Goal: Check status: Check status

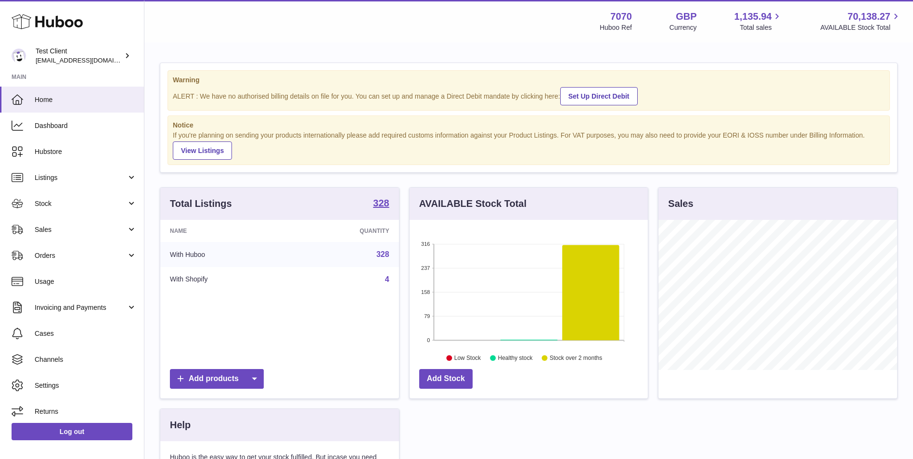
scroll to position [150, 238]
click at [76, 224] on link "Sales" at bounding box center [72, 230] width 144 height 26
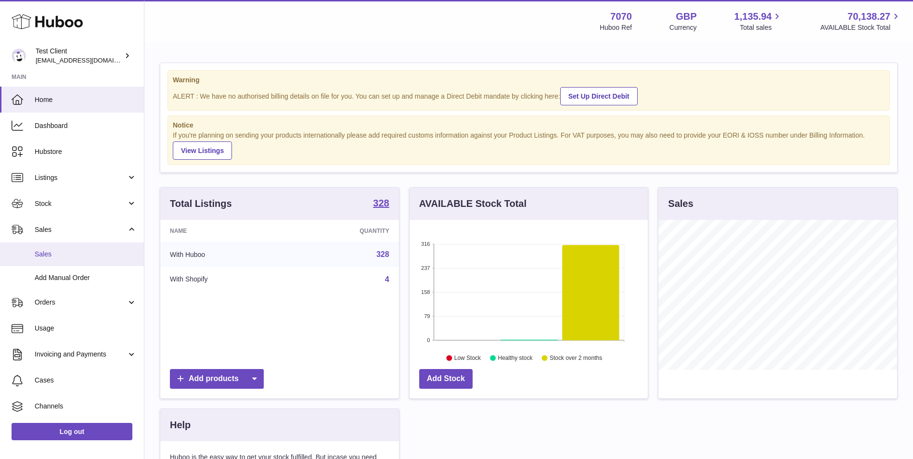
click at [79, 263] on link "Sales" at bounding box center [72, 255] width 144 height 24
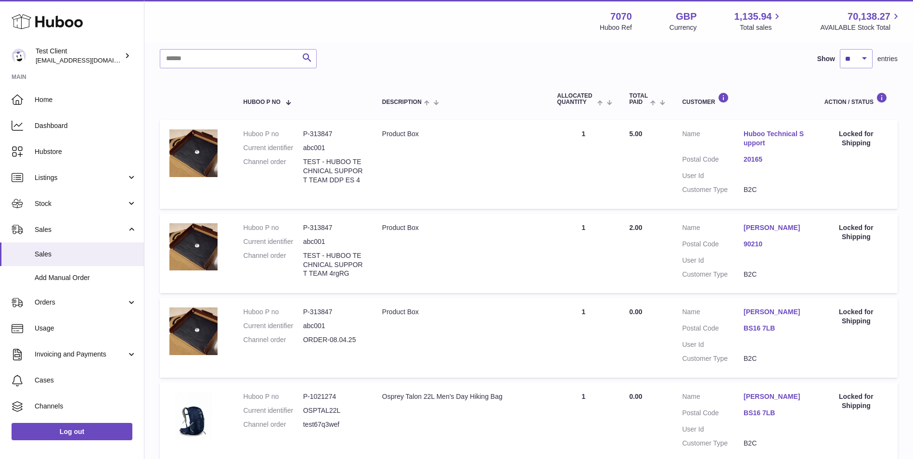
scroll to position [15, 0]
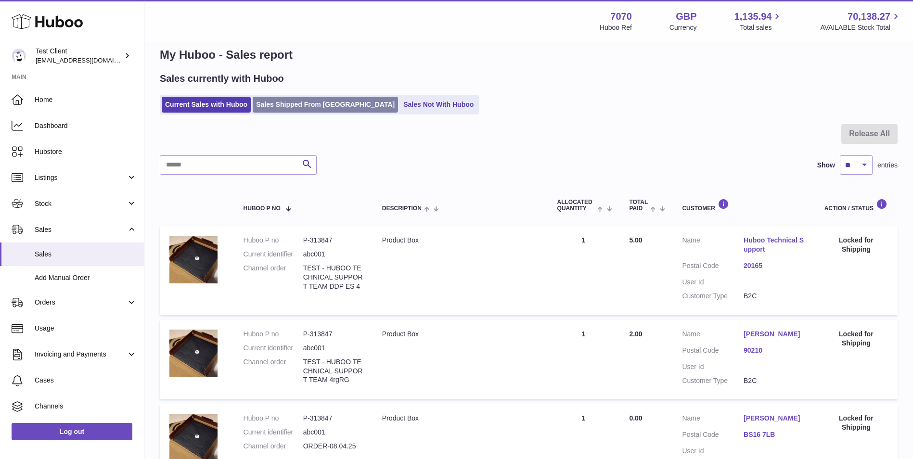
click at [308, 103] on link "Sales Shipped From Huboo" at bounding box center [325, 105] width 145 height 16
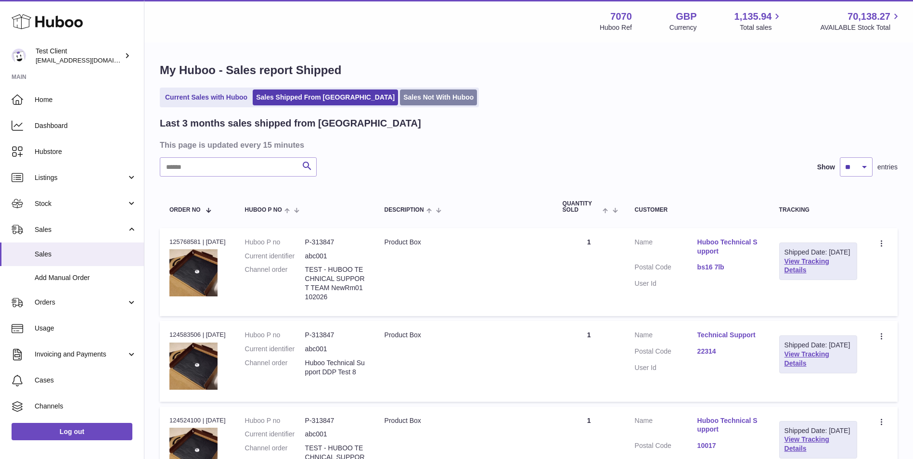
click at [400, 95] on link "Sales Not With Huboo" at bounding box center [438, 98] width 77 height 16
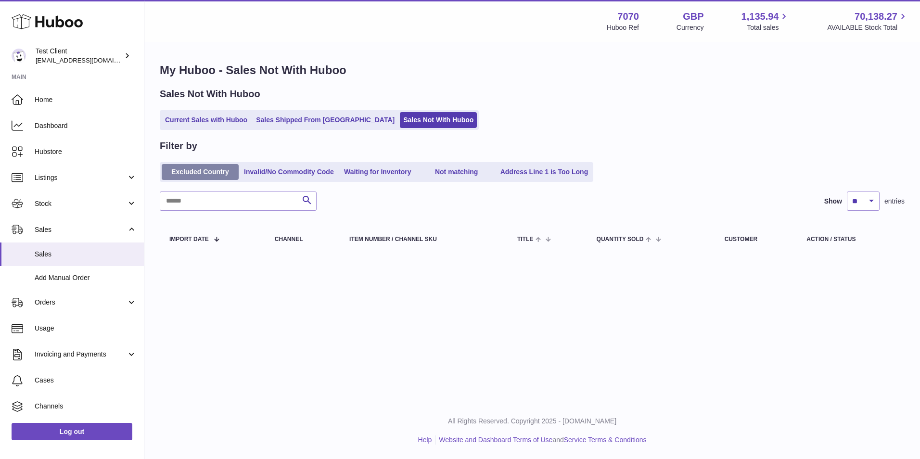
click at [211, 171] on link "Excluded Country" at bounding box center [200, 172] width 77 height 16
click at [321, 176] on link "Invalid/No Commodity Code" at bounding box center [289, 172] width 97 height 16
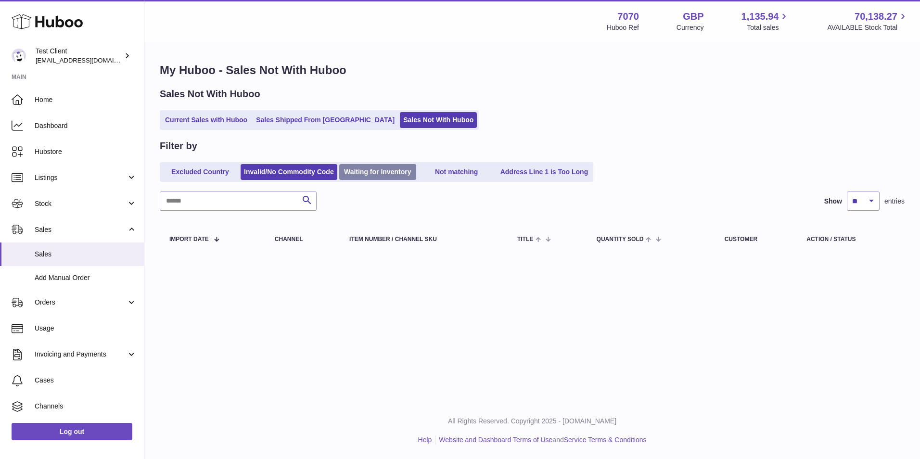
click at [385, 176] on link "Waiting for Inventory" at bounding box center [377, 172] width 77 height 16
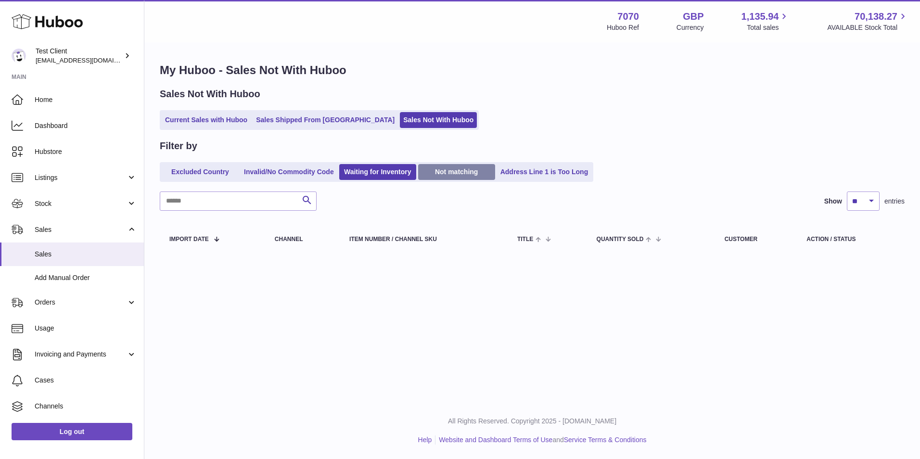
click at [458, 169] on link "Not matching" at bounding box center [456, 172] width 77 height 16
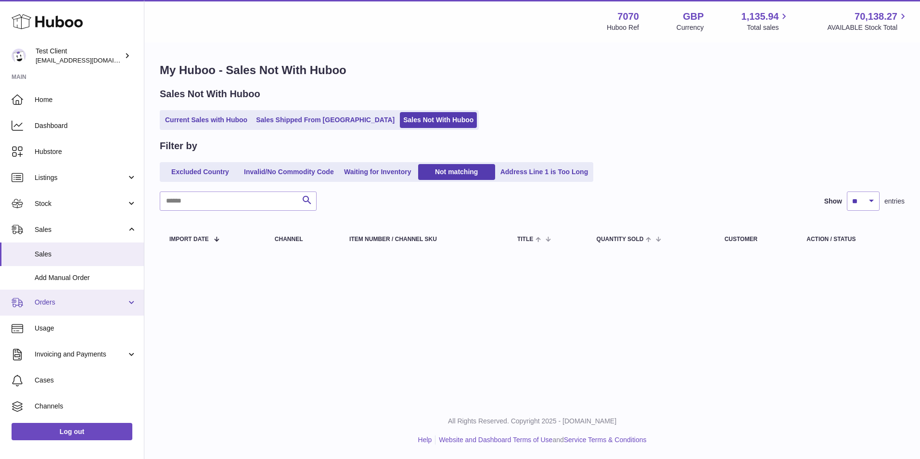
click at [99, 304] on span "Orders" at bounding box center [81, 302] width 92 height 9
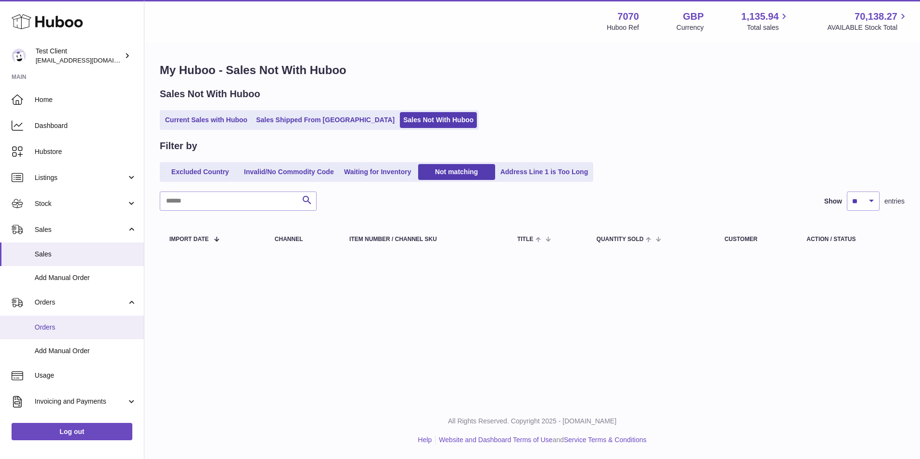
click at [86, 329] on span "Orders" at bounding box center [86, 327] width 102 height 9
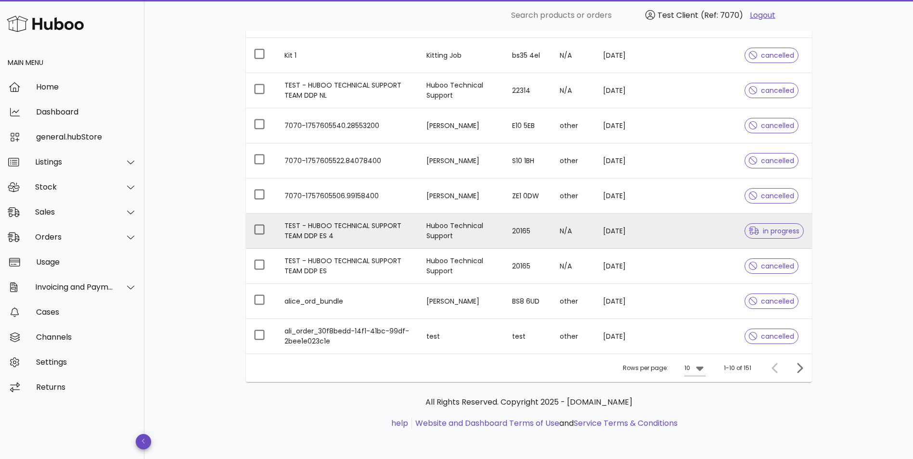
scroll to position [174, 0]
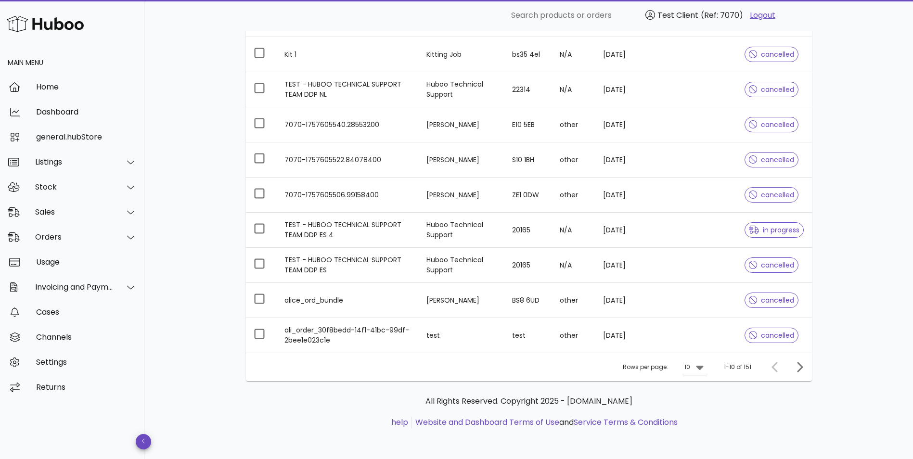
click at [690, 369] on div "10" at bounding box center [687, 367] width 6 height 9
click at [700, 418] on div "50" at bounding box center [698, 420] width 10 height 9
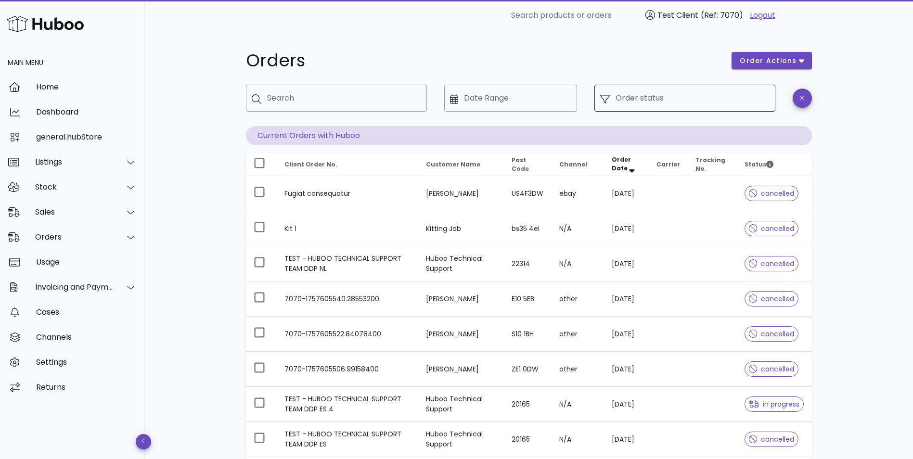
click at [663, 102] on input "Order status" at bounding box center [692, 97] width 154 height 15
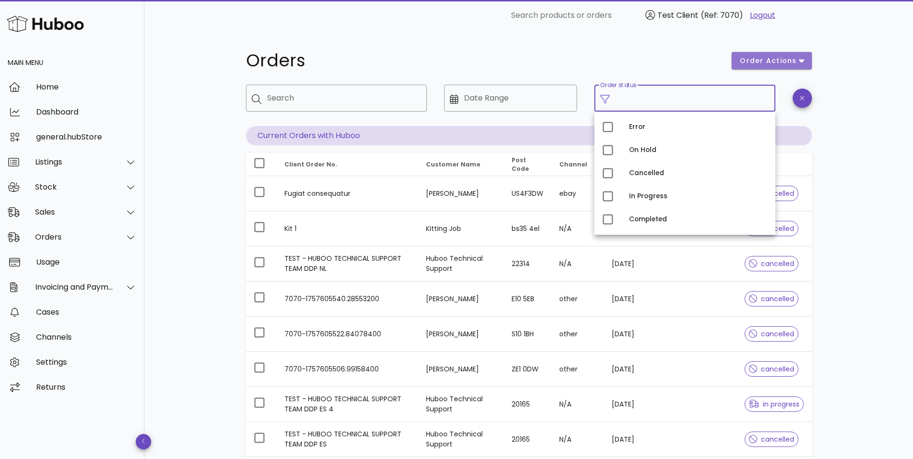
click at [807, 53] on button "order actions" at bounding box center [771, 60] width 80 height 17
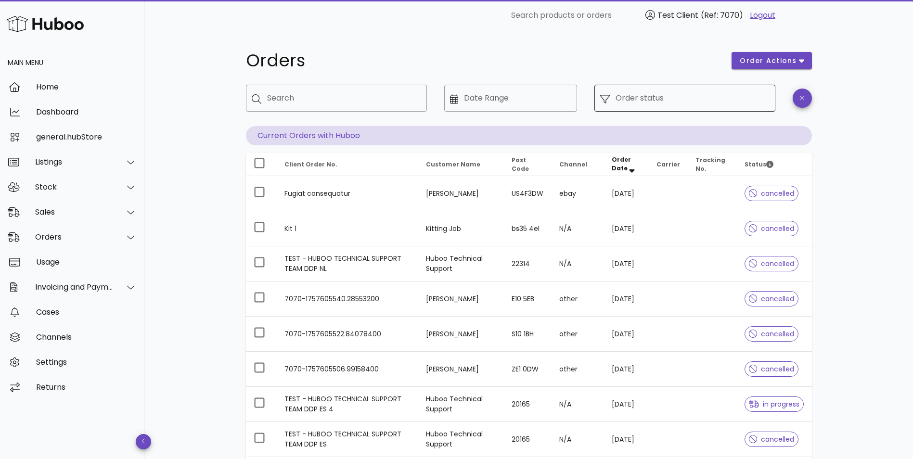
click at [695, 107] on div "Order status" at bounding box center [692, 98] width 154 height 27
click at [596, 94] on div "​ Order status" at bounding box center [684, 98] width 181 height 27
click at [610, 100] on div at bounding box center [607, 98] width 15 height 11
click at [656, 90] on input "Order status" at bounding box center [692, 97] width 154 height 15
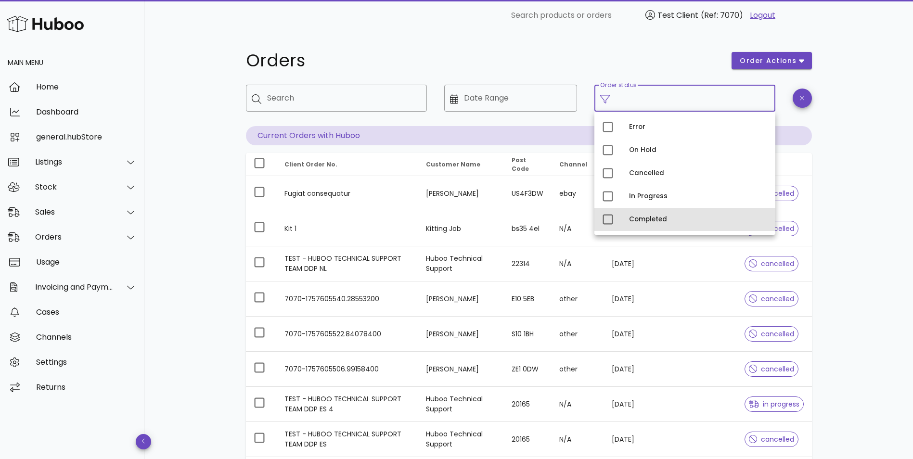
click at [647, 218] on div "Completed" at bounding box center [698, 220] width 139 height 8
type input "**********"
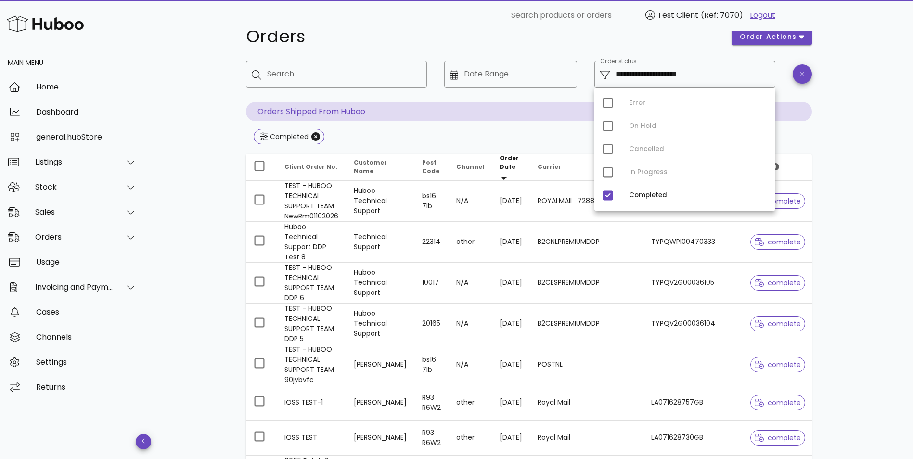
scroll to position [80, 0]
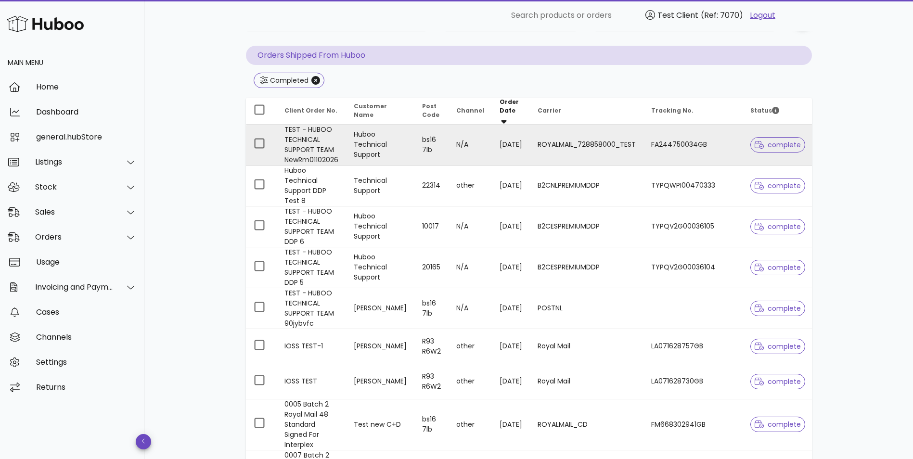
click at [701, 137] on td "FA244750034GB" at bounding box center [692, 145] width 99 height 41
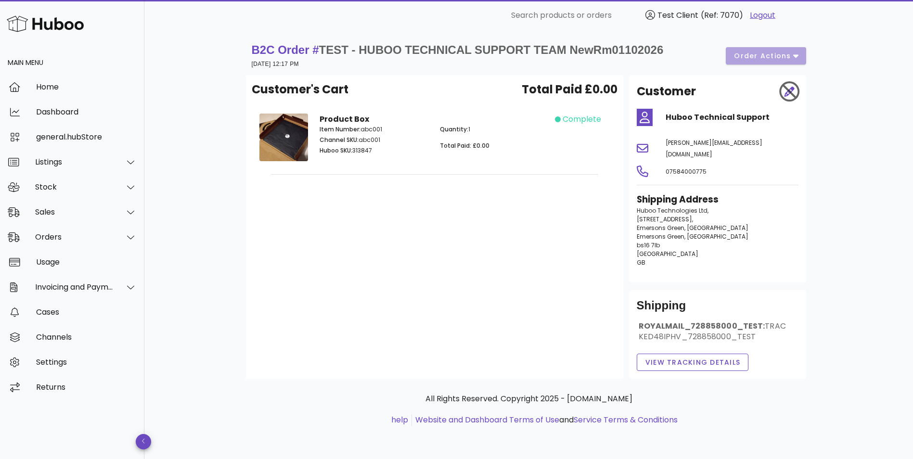
drag, startPoint x: 560, startPoint y: 119, endPoint x: 599, endPoint y: 123, distance: 38.6
click at [599, 123] on div "Product Box Item Number: abc001 Channel SKU: abc001 Huboo SKU: 313847 Quantity:…" at bounding box center [435, 139] width 362 height 63
drag, startPoint x: 599, startPoint y: 123, endPoint x: 586, endPoint y: 152, distance: 31.9
click at [586, 152] on div "complete" at bounding box center [585, 139] width 60 height 63
drag, startPoint x: 800, startPoint y: 352, endPoint x: 635, endPoint y: 298, distance: 173.2
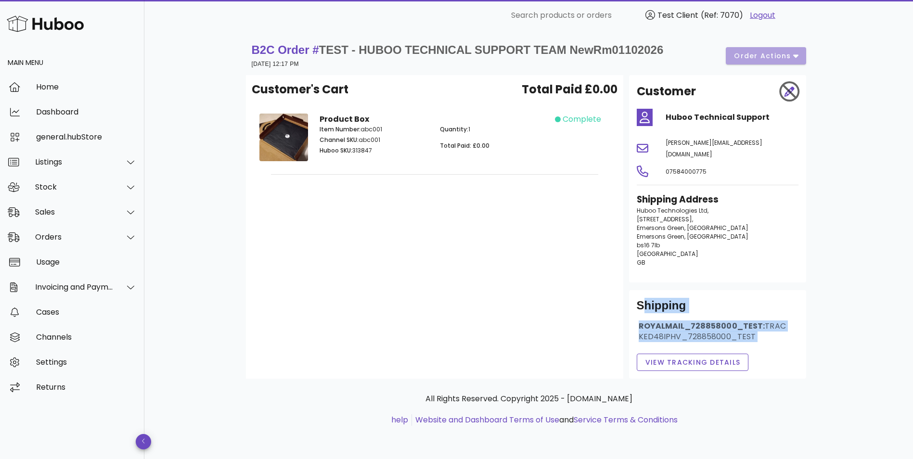
click at [635, 298] on div "Customer Huboo Technical Support jason@huboo.co.uk 07584000775 Shipping Address…" at bounding box center [717, 227] width 189 height 304
drag, startPoint x: 555, startPoint y: 117, endPoint x: 604, endPoint y: 114, distance: 48.8
click at [604, 114] on div "complete" at bounding box center [582, 120] width 54 height 12
click at [572, 129] on div "complete" at bounding box center [585, 139] width 60 height 63
drag, startPoint x: 559, startPoint y: 114, endPoint x: 615, endPoint y: 121, distance: 56.2
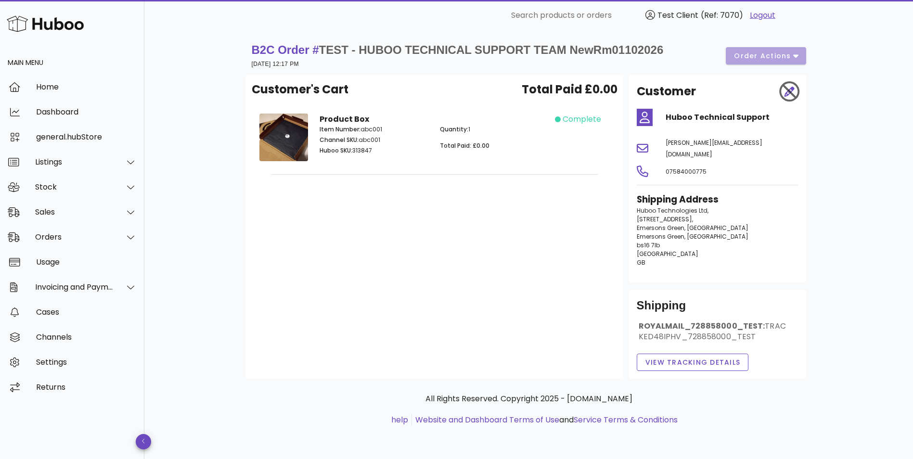
click at [615, 121] on div "complete" at bounding box center [585, 139] width 60 height 63
click at [603, 149] on div "complete" at bounding box center [585, 139] width 60 height 63
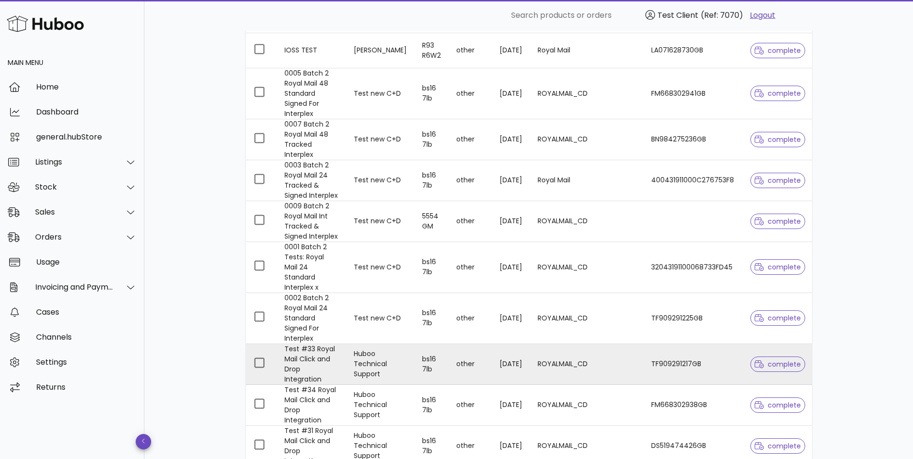
scroll to position [481, 0]
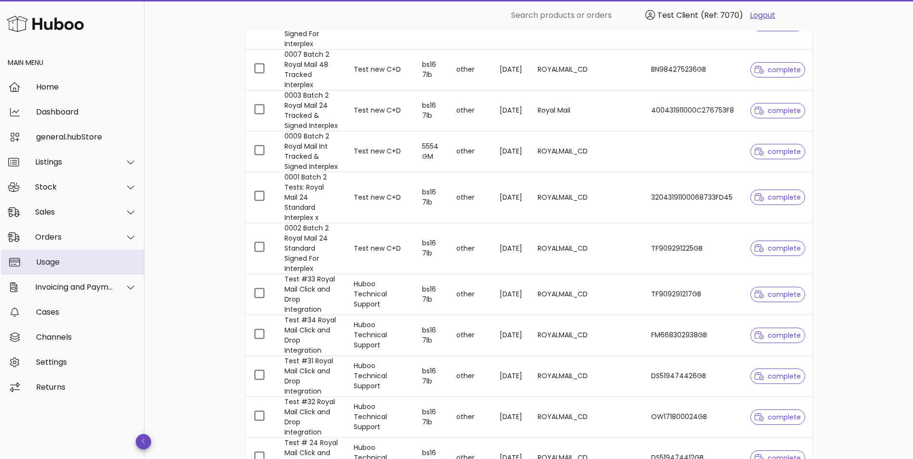
click at [82, 263] on div "Usage" at bounding box center [86, 261] width 101 height 9
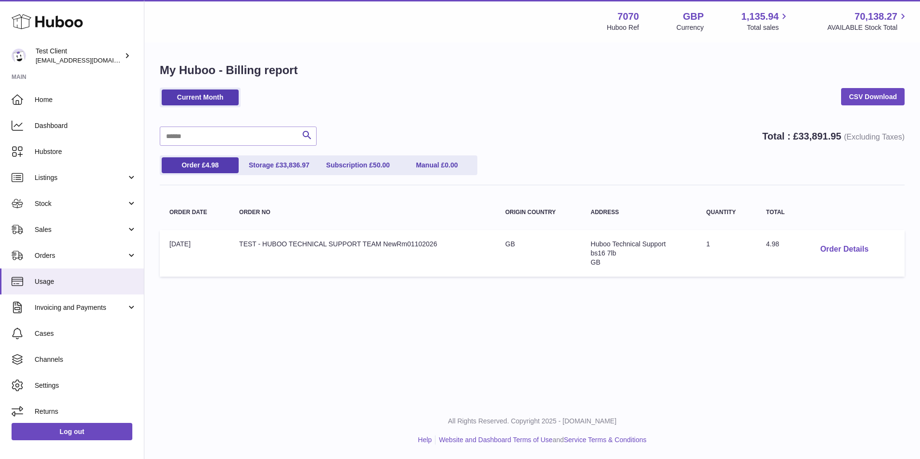
click at [837, 248] on button "Order Details" at bounding box center [845, 250] width 64 height 20
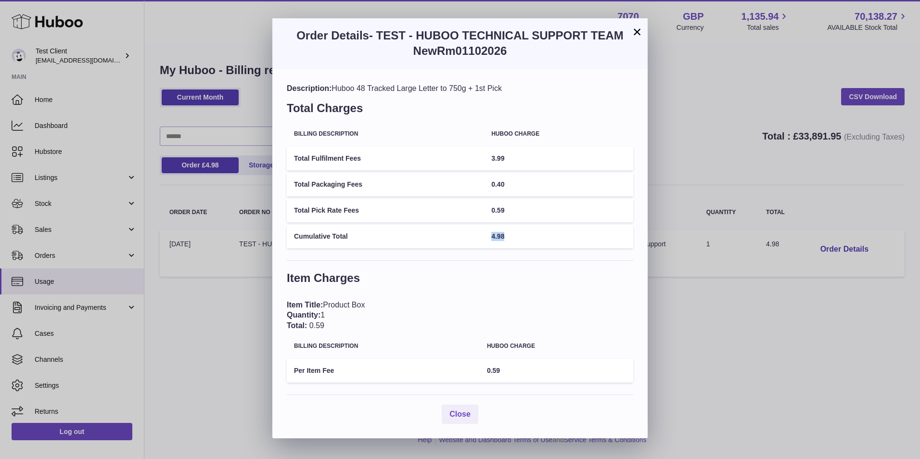
drag, startPoint x: 509, startPoint y: 237, endPoint x: 484, endPoint y: 234, distance: 25.1
click at [484, 234] on tr "Cumulative Total 4.98" at bounding box center [460, 237] width 346 height 24
drag, startPoint x: 484, startPoint y: 234, endPoint x: 539, endPoint y: 285, distance: 75.3
click at [539, 285] on h3 "Item Charges" at bounding box center [460, 280] width 346 height 20
drag, startPoint x: 521, startPoint y: 90, endPoint x: 335, endPoint y: 85, distance: 185.8
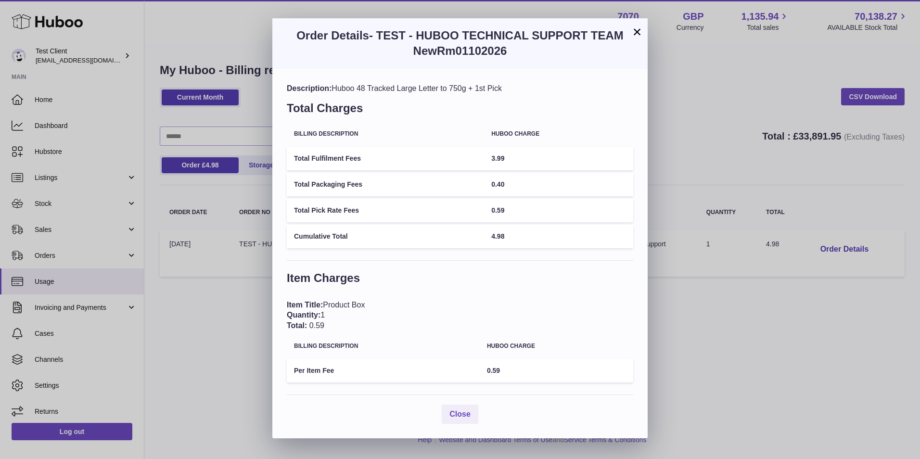
click at [335, 85] on div "Description: Huboo 48 Tracked Large Letter to 750g + 1st Pick" at bounding box center [460, 88] width 346 height 11
click at [466, 418] on span "Close" at bounding box center [459, 414] width 21 height 8
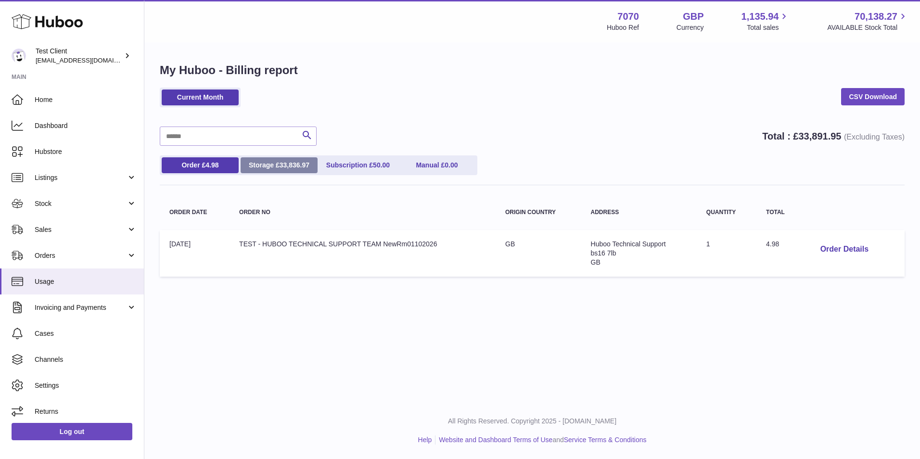
click at [275, 165] on link "Storage £ 33,836.97" at bounding box center [279, 165] width 77 height 16
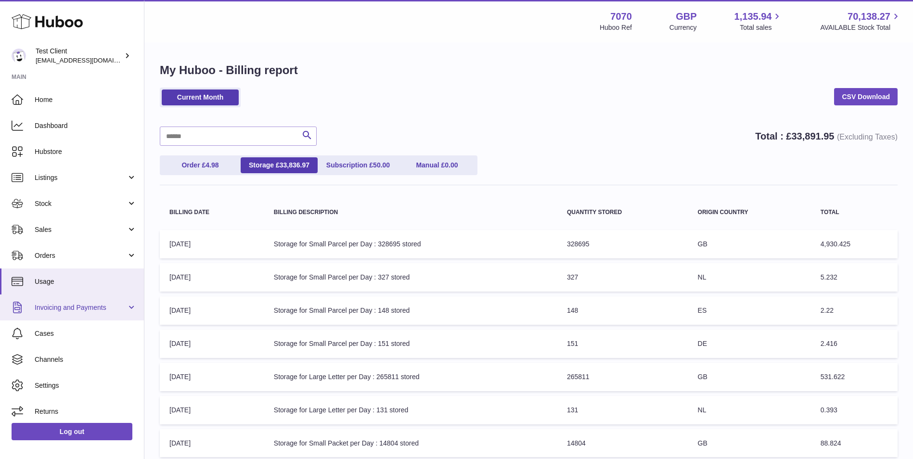
click at [96, 307] on span "Invoicing and Payments" at bounding box center [81, 307] width 92 height 9
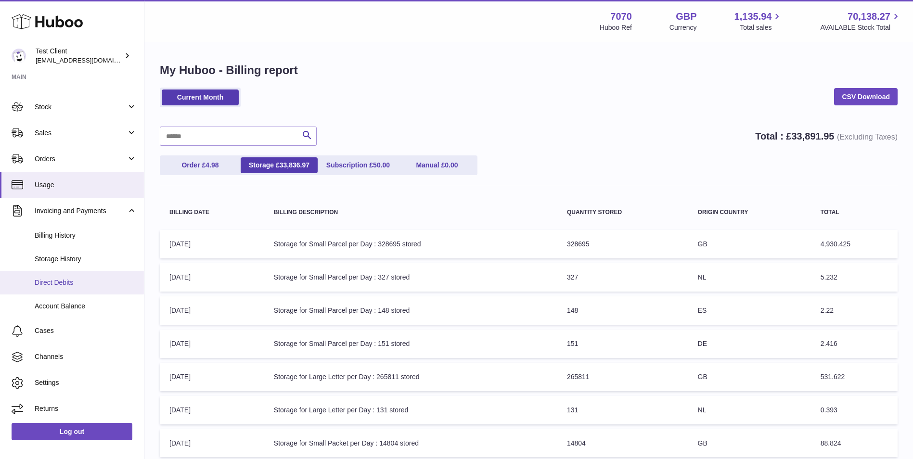
scroll to position [98, 0]
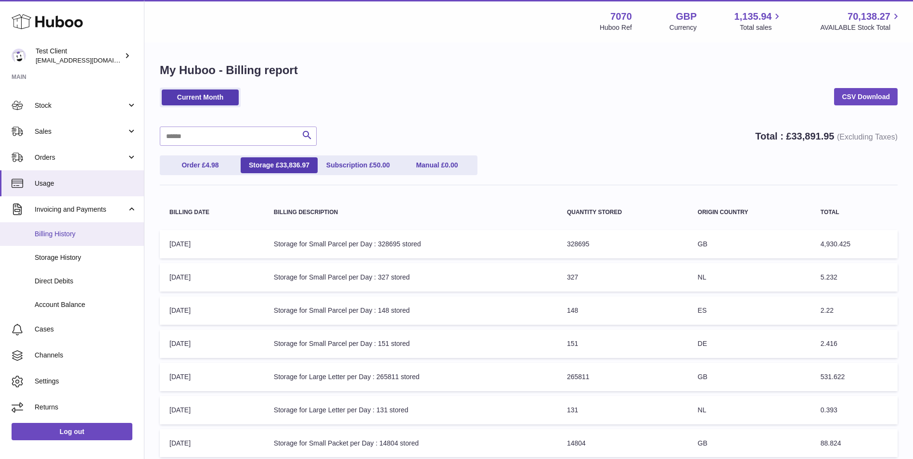
click at [103, 237] on span "Billing History" at bounding box center [86, 234] width 102 height 9
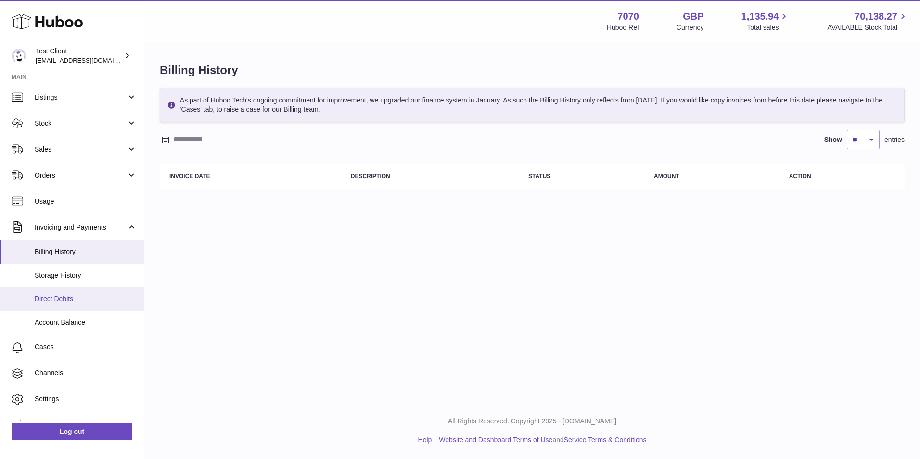
scroll to position [98, 0]
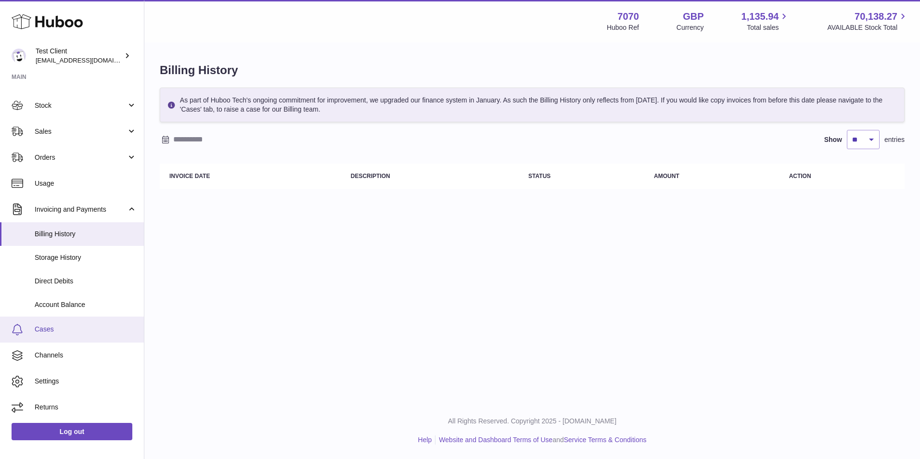
click at [103, 332] on span "Cases" at bounding box center [86, 329] width 102 height 9
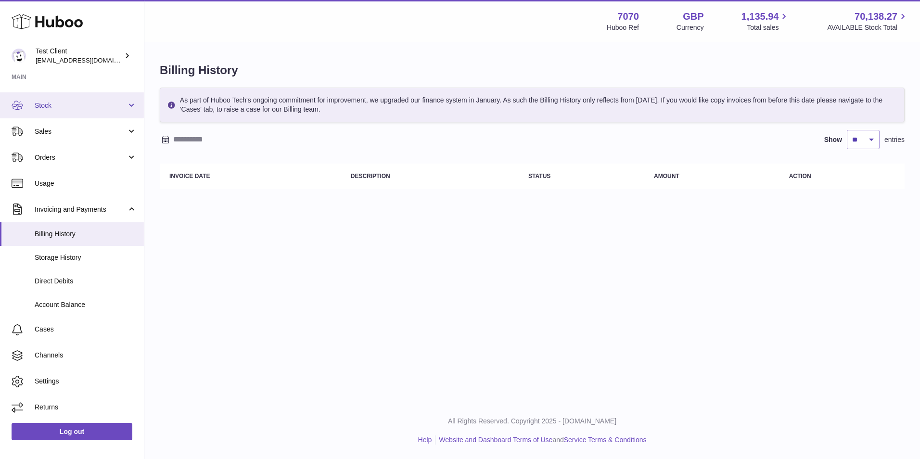
scroll to position [0, 0]
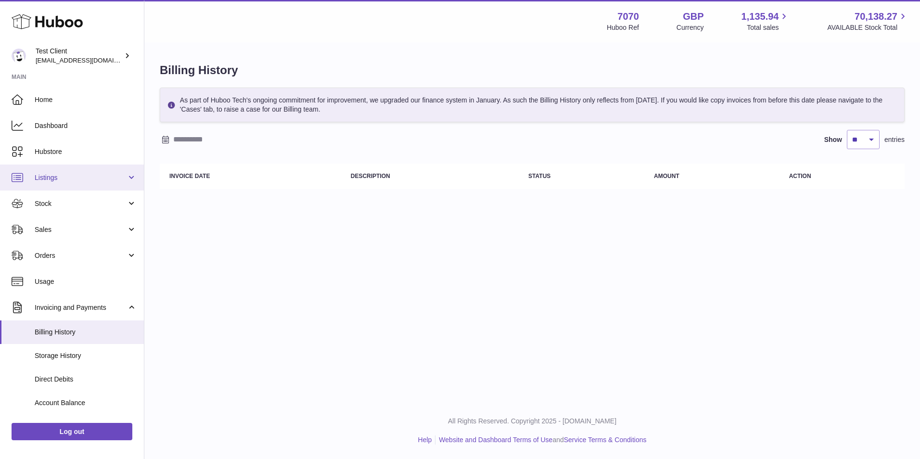
click at [75, 179] on span "Listings" at bounding box center [81, 177] width 92 height 9
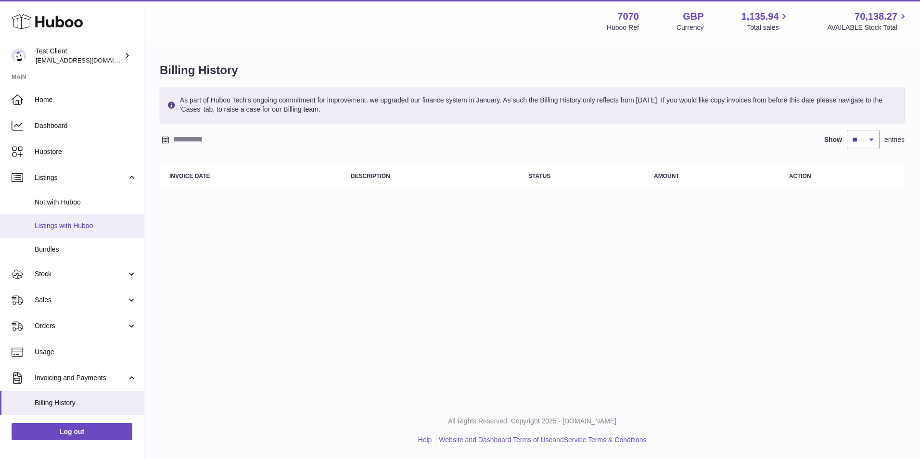
click at [67, 225] on span "Listings with Huboo" at bounding box center [86, 225] width 102 height 9
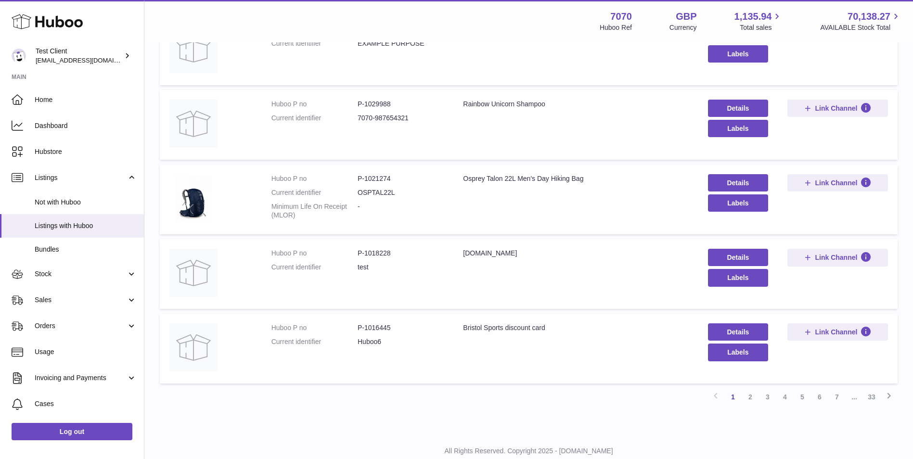
scroll to position [562, 0]
